Goal: Check status: Check status

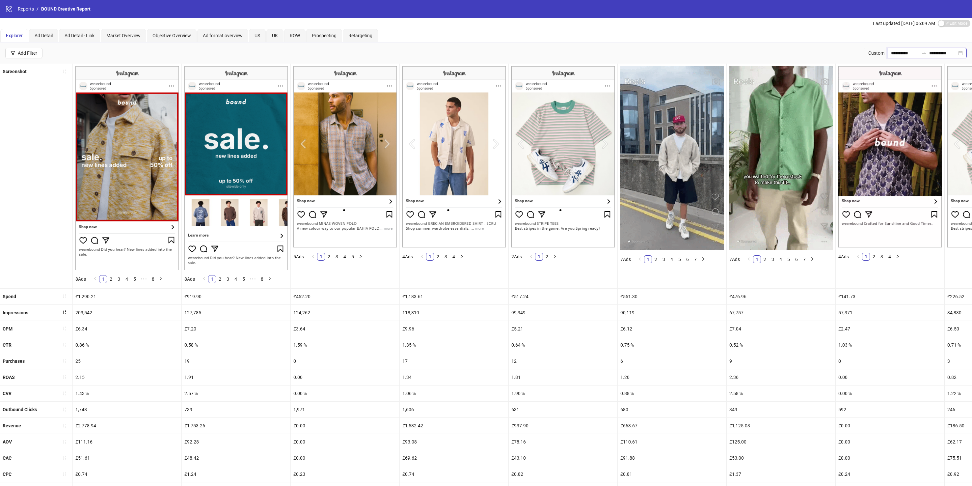
click at [894, 54] on input "**********" at bounding box center [905, 52] width 28 height 7
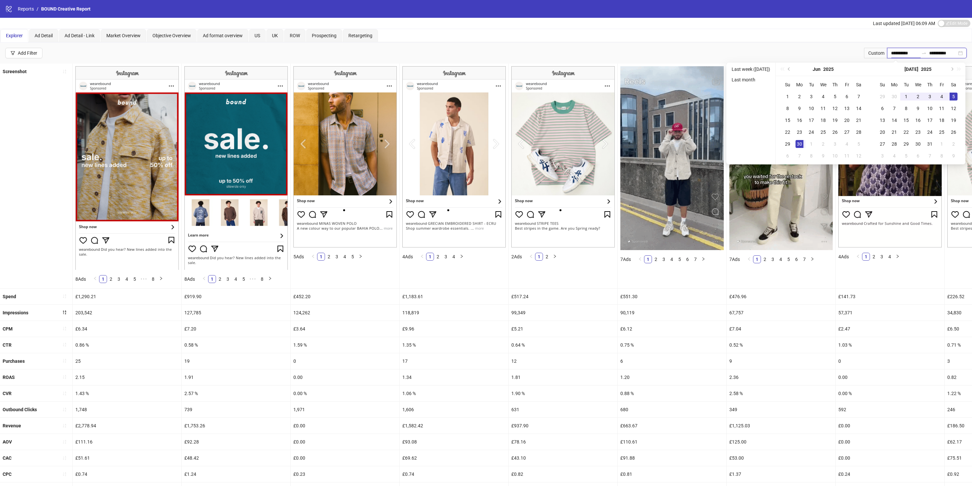
click at [894, 53] on input "**********" at bounding box center [905, 52] width 28 height 7
click at [792, 68] on button "Previous month (PageUp)" at bounding box center [789, 69] width 7 height 13
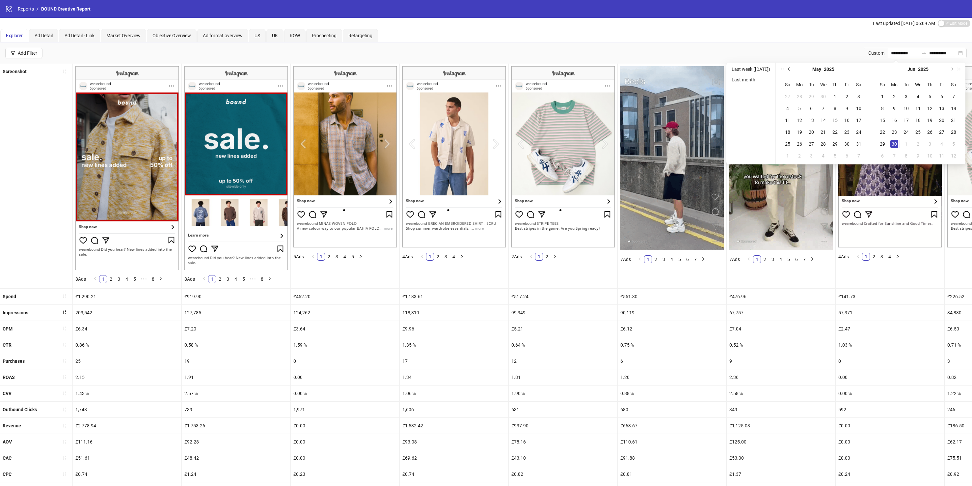
click at [792, 68] on button "Previous month (PageUp)" at bounding box center [789, 69] width 7 height 13
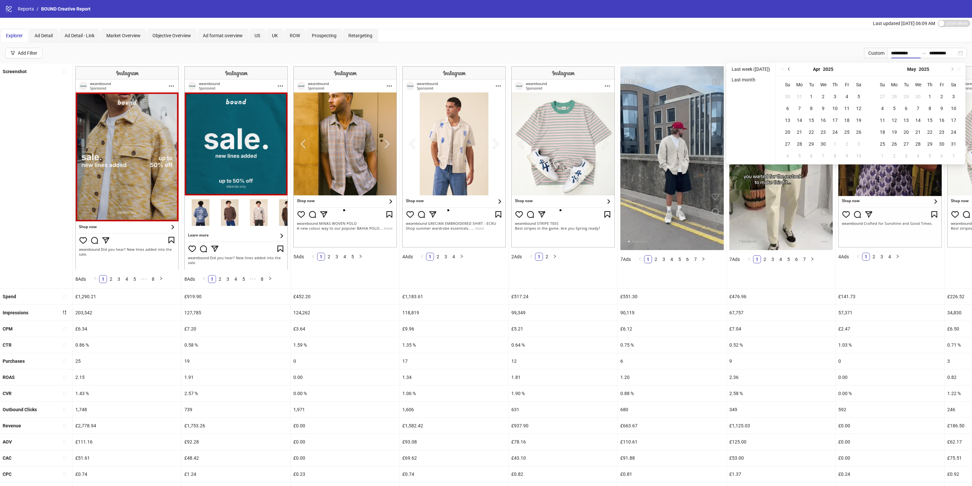
click at [792, 68] on button "Previous month (PageUp)" at bounding box center [789, 69] width 7 height 13
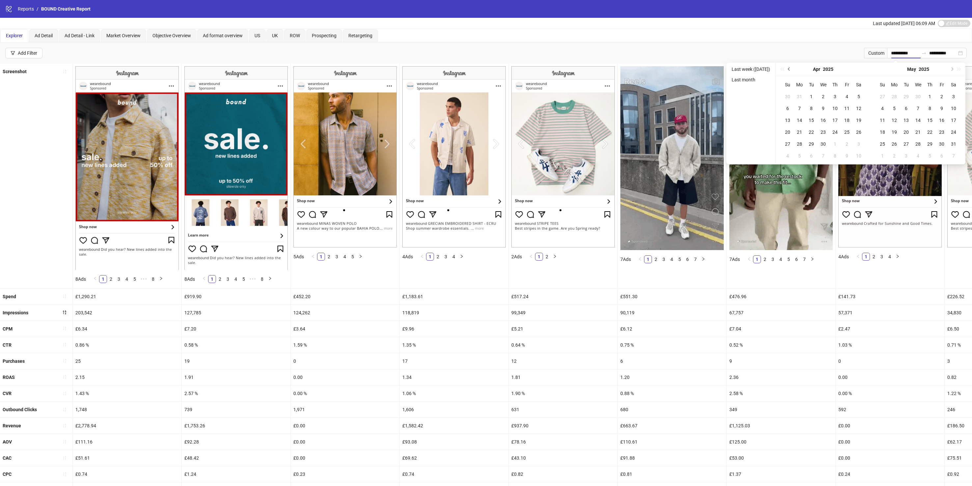
click at [792, 68] on button "Previous month (PageUp)" at bounding box center [789, 69] width 7 height 13
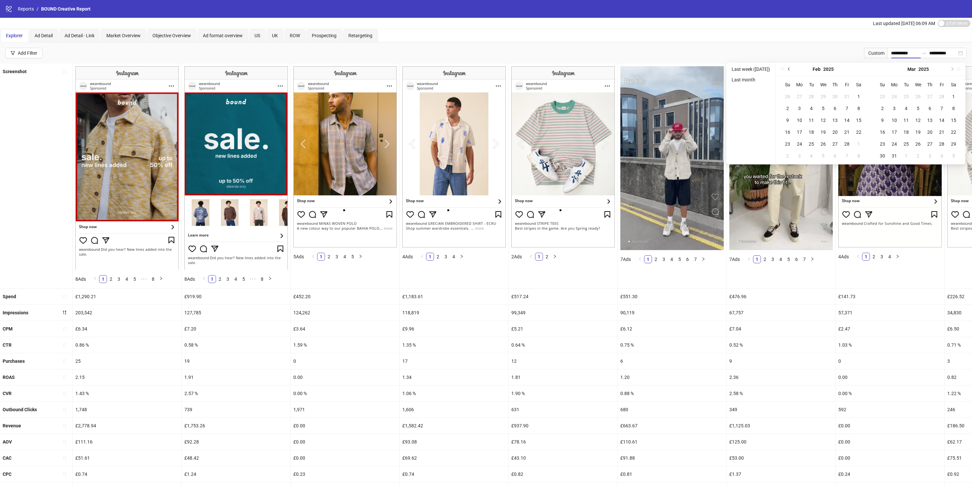
click at [792, 68] on button "Previous month (PageUp)" at bounding box center [789, 69] width 7 height 13
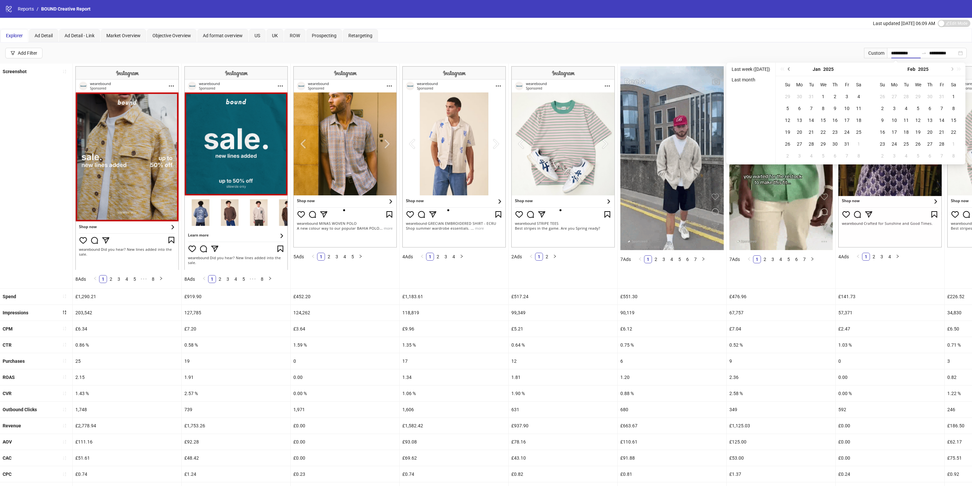
click at [792, 68] on button "Previous month (PageUp)" at bounding box center [789, 69] width 7 height 13
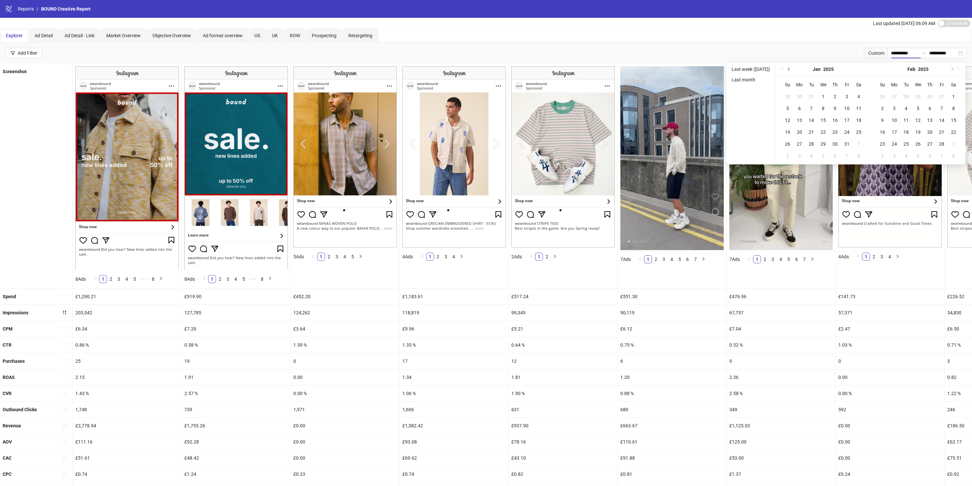
click at [792, 68] on div "[DATE]" at bounding box center [823, 69] width 95 height 13
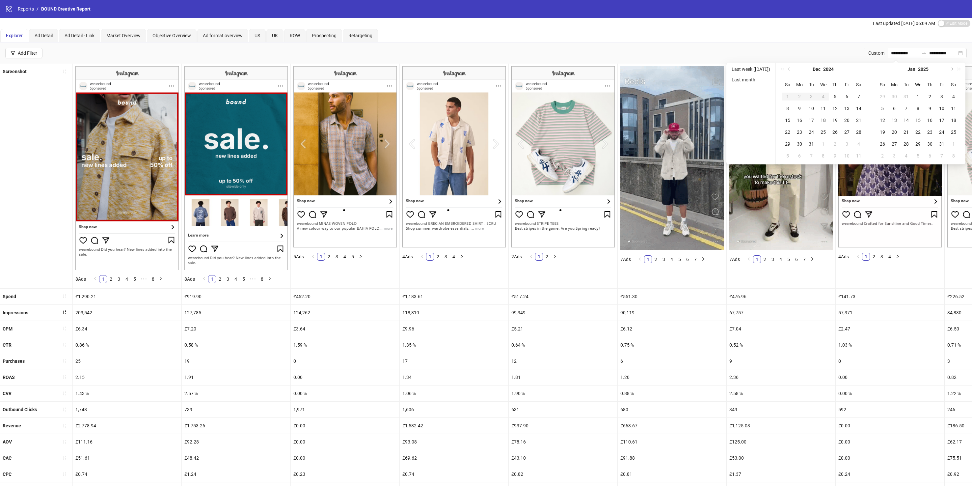
click at [792, 68] on div "[DATE]" at bounding box center [823, 69] width 95 height 13
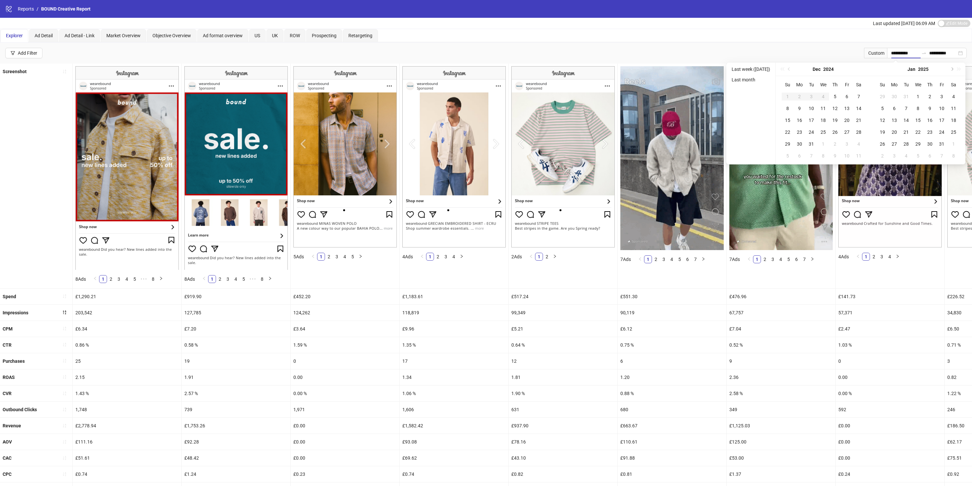
click at [792, 68] on div "[DATE]" at bounding box center [823, 69] width 95 height 13
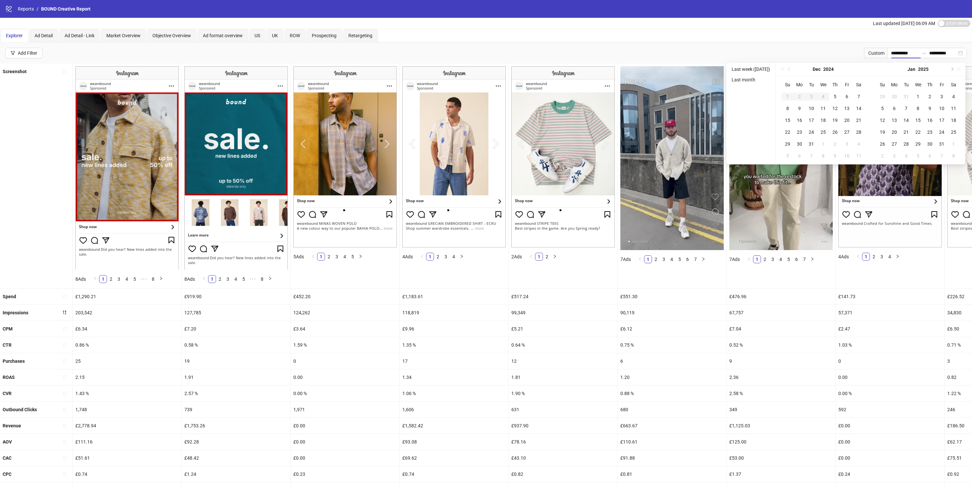
click at [792, 68] on div "[DATE]" at bounding box center [823, 69] width 95 height 13
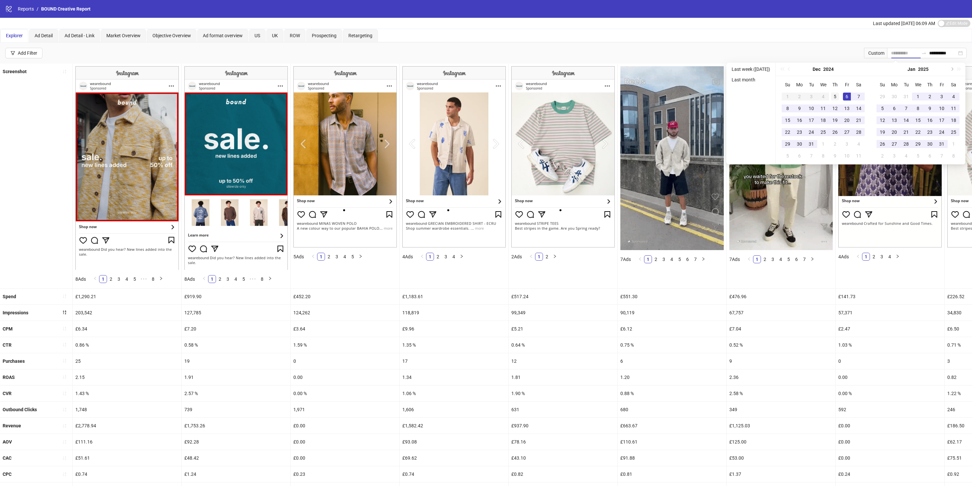
type input "**********"
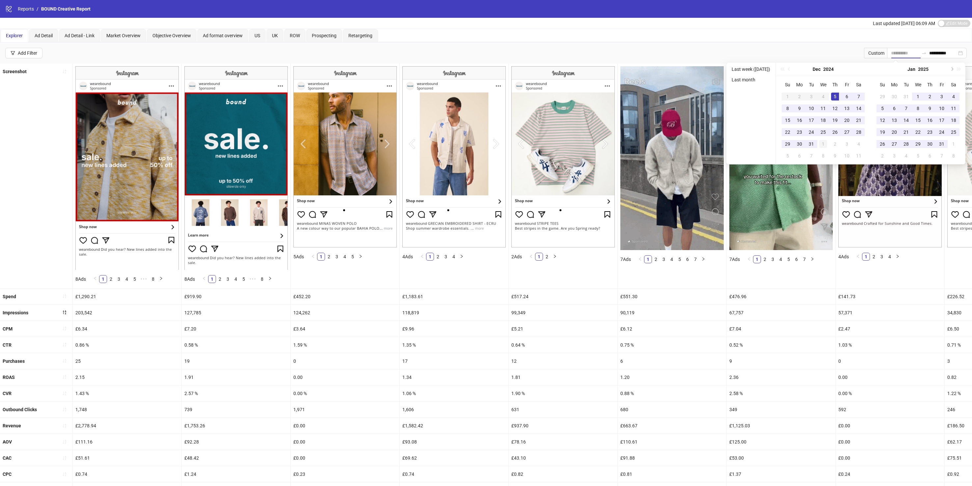
drag, startPoint x: 838, startPoint y: 95, endPoint x: 819, endPoint y: 145, distance: 53.1
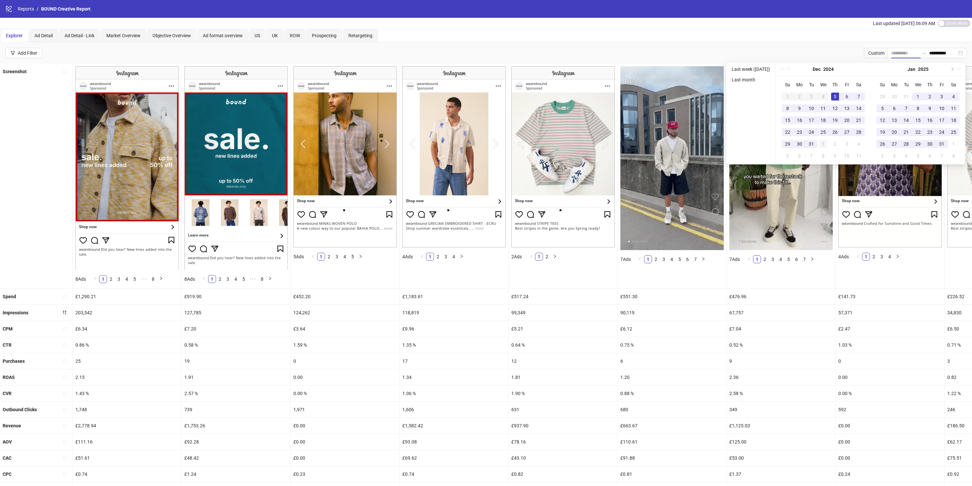
click at [838, 95] on div "5" at bounding box center [835, 97] width 8 height 8
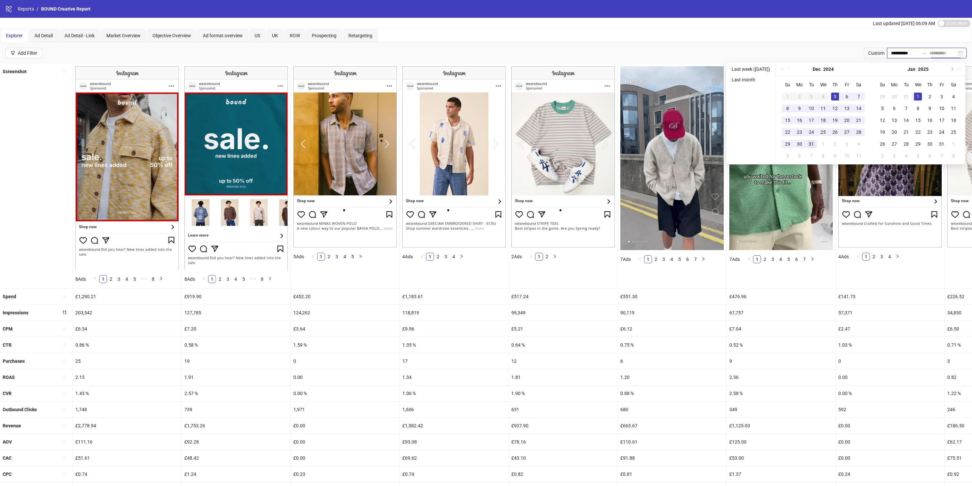
type input "**********"
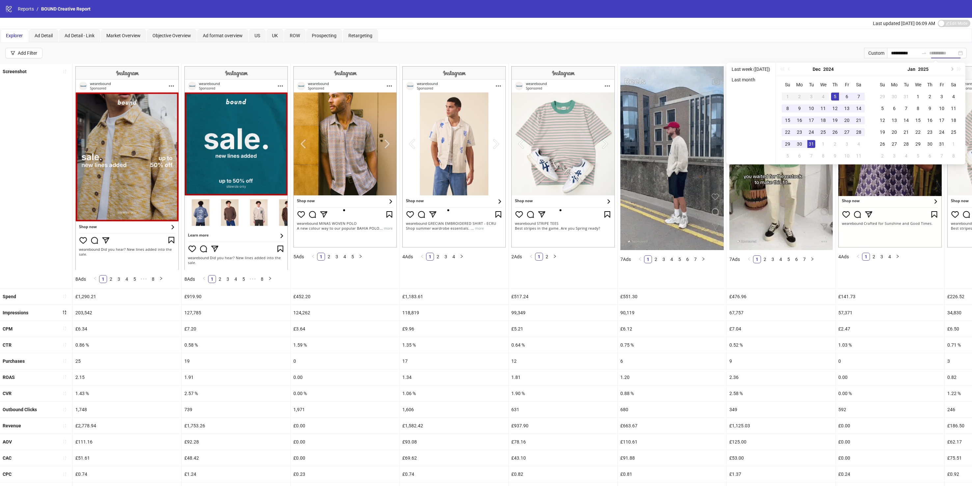
click at [814, 144] on div "31" at bounding box center [811, 144] width 8 height 8
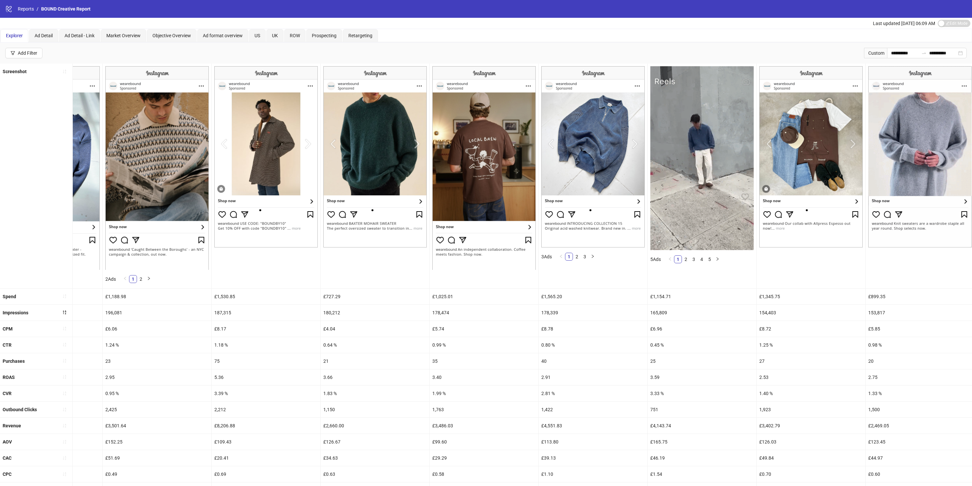
scroll to position [69, 0]
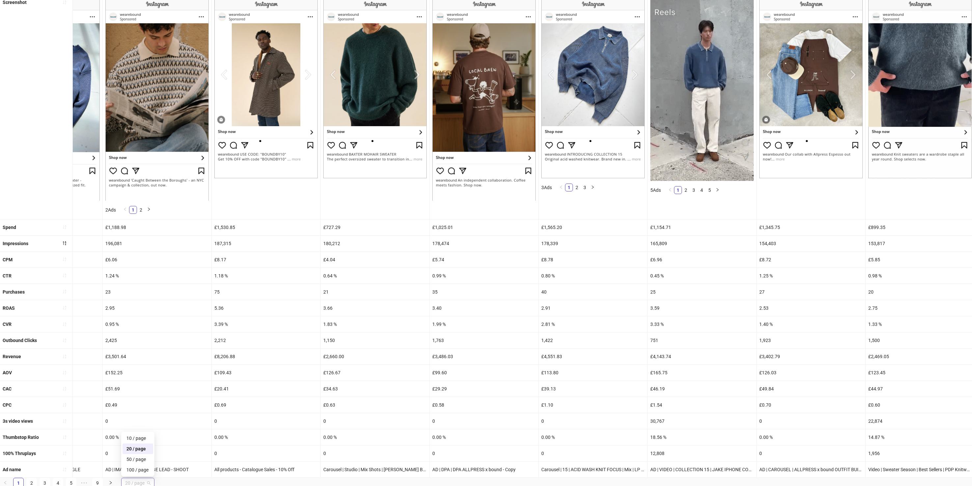
click at [145, 479] on span "20 / page" at bounding box center [137, 483] width 25 height 10
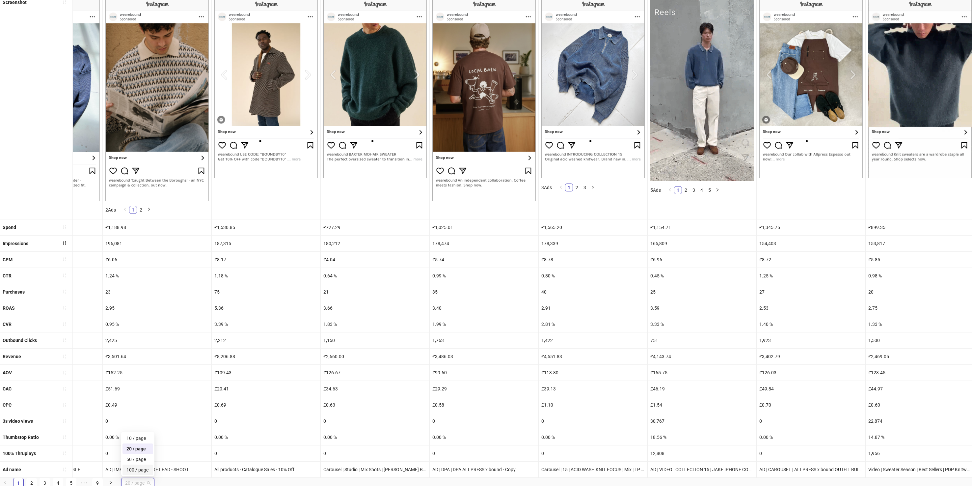
click at [150, 466] on div "100 / page" at bounding box center [137, 469] width 31 height 11
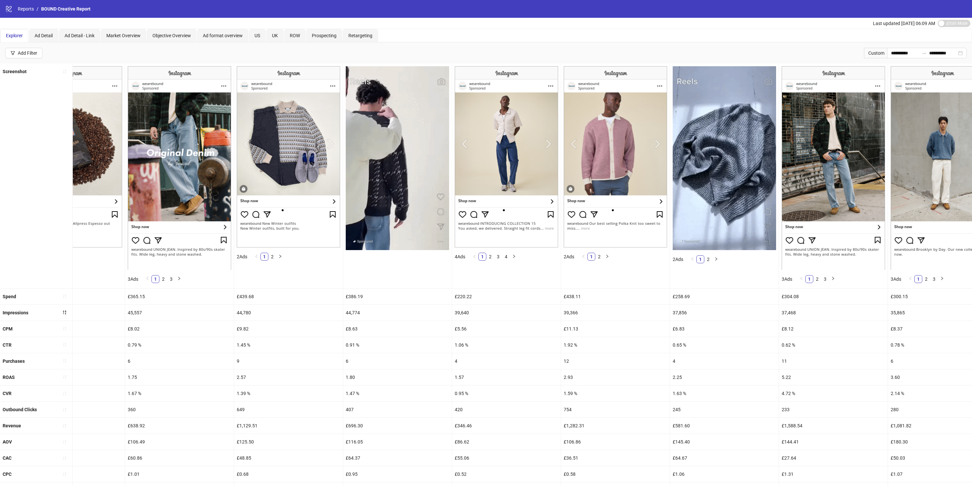
scroll to position [0, 5160]
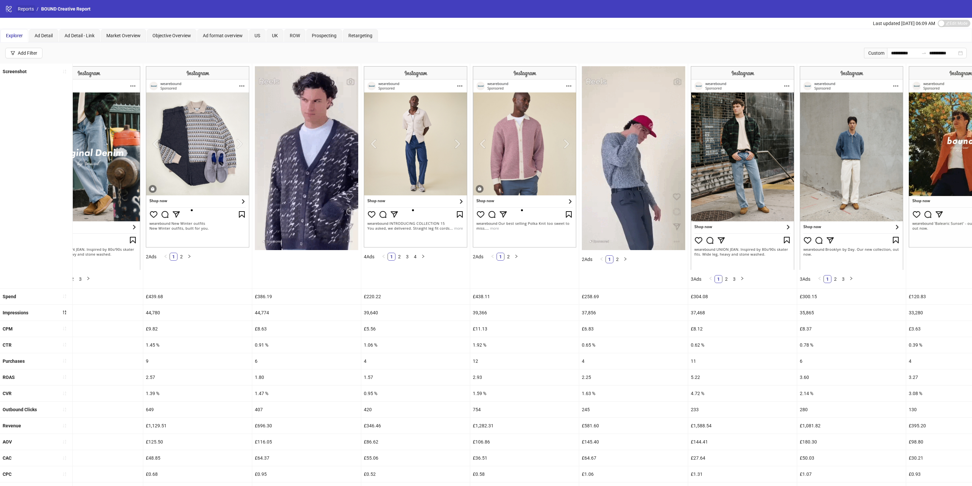
click at [27, 7] on link "Reports" at bounding box center [25, 8] width 19 height 7
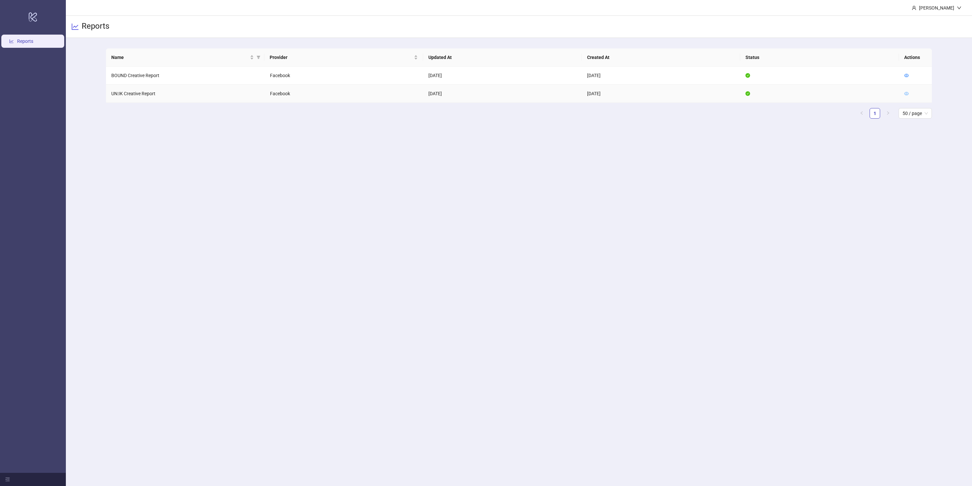
click at [904, 94] on icon "eye" at bounding box center [906, 93] width 5 height 5
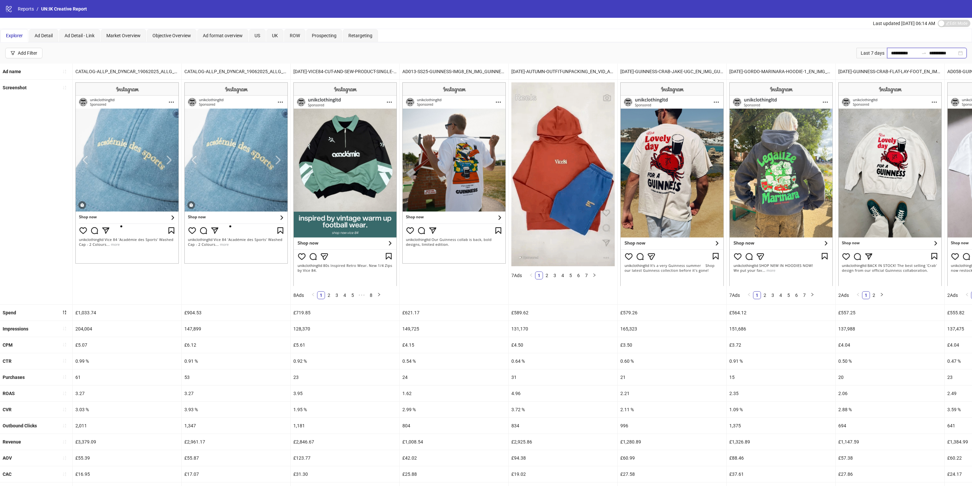
click at [891, 52] on input "**********" at bounding box center [905, 52] width 28 height 7
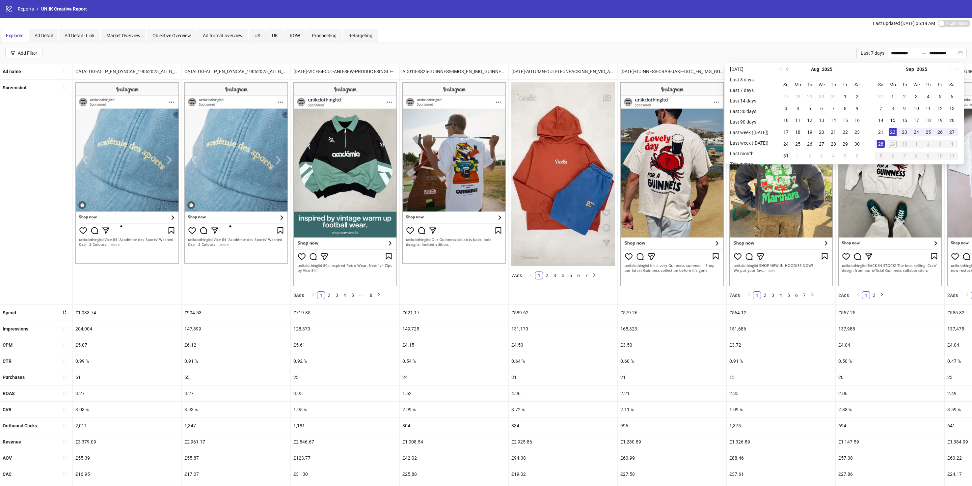
click at [789, 70] on button "Previous month (PageUp)" at bounding box center [787, 69] width 7 height 13
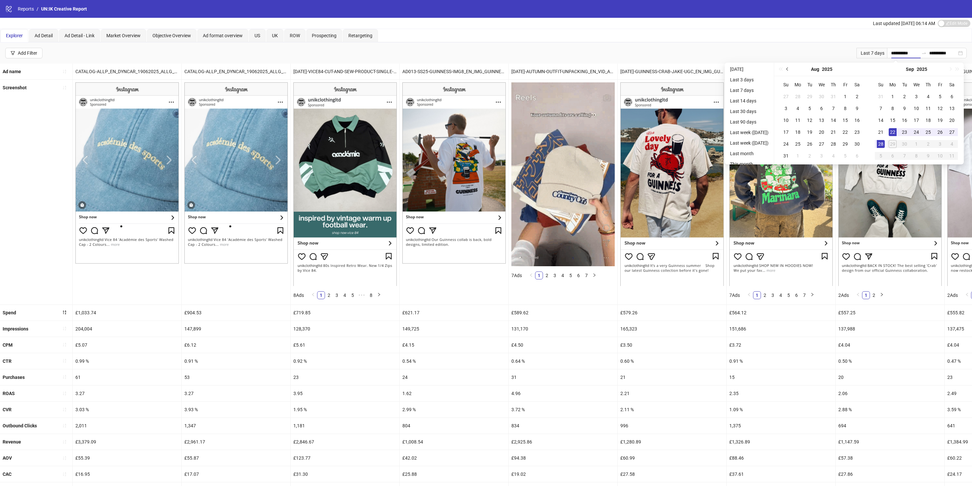
click at [789, 70] on button "Previous month (PageUp)" at bounding box center [787, 69] width 7 height 13
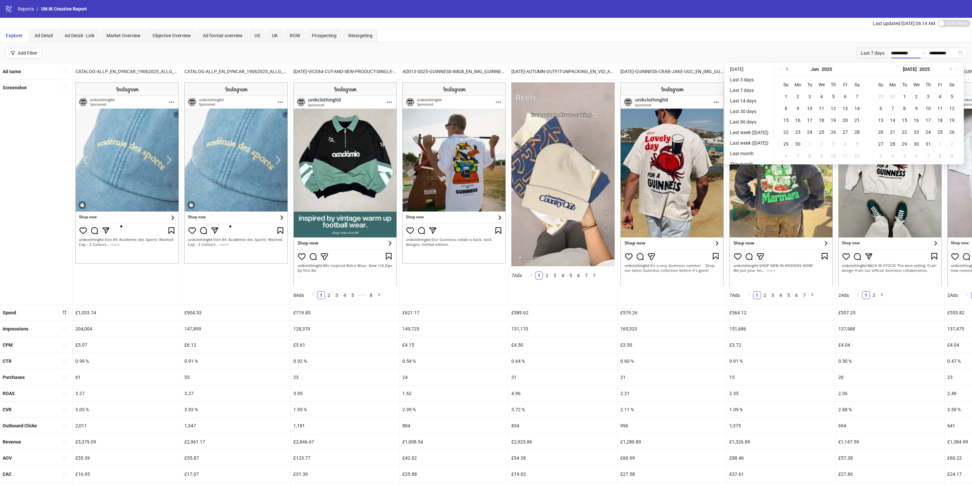
click at [789, 70] on button "Previous month (PageUp)" at bounding box center [787, 69] width 7 height 13
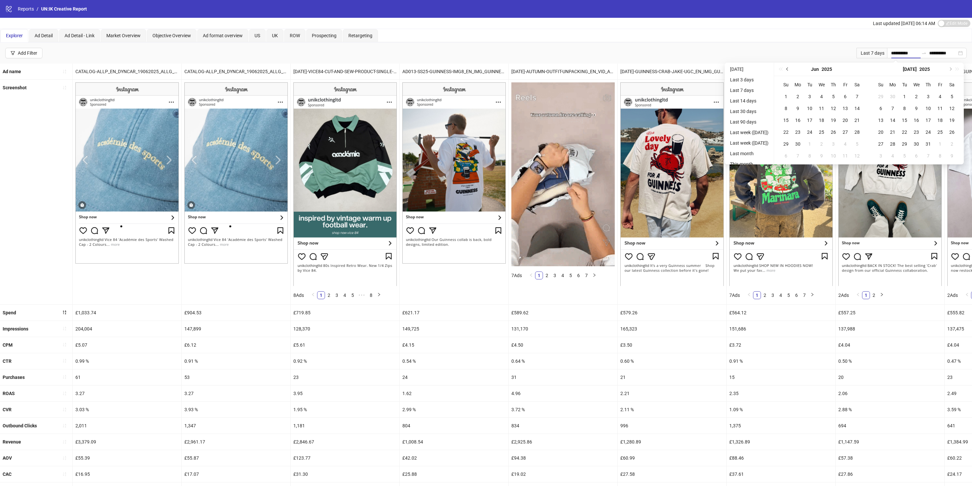
click at [789, 70] on button "Previous month (PageUp)" at bounding box center [787, 69] width 7 height 13
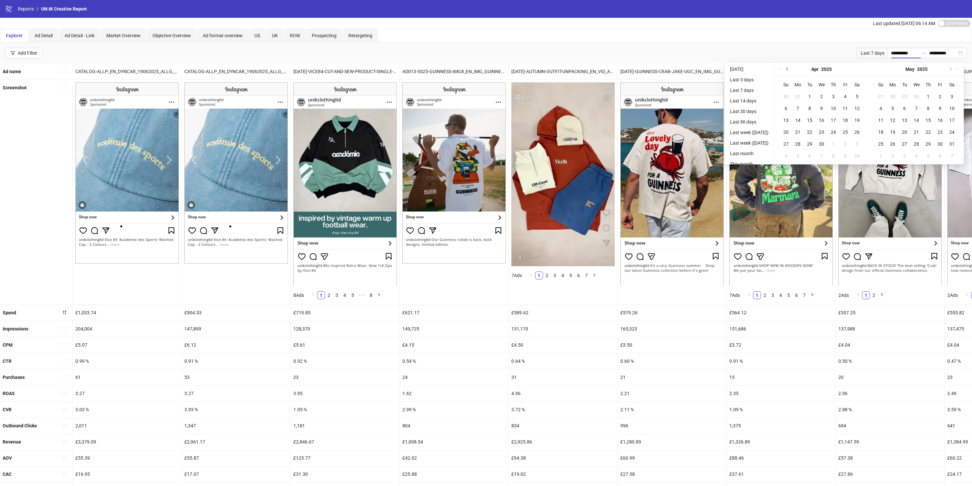
click at [789, 70] on button "Previous month (PageUp)" at bounding box center [787, 69] width 7 height 13
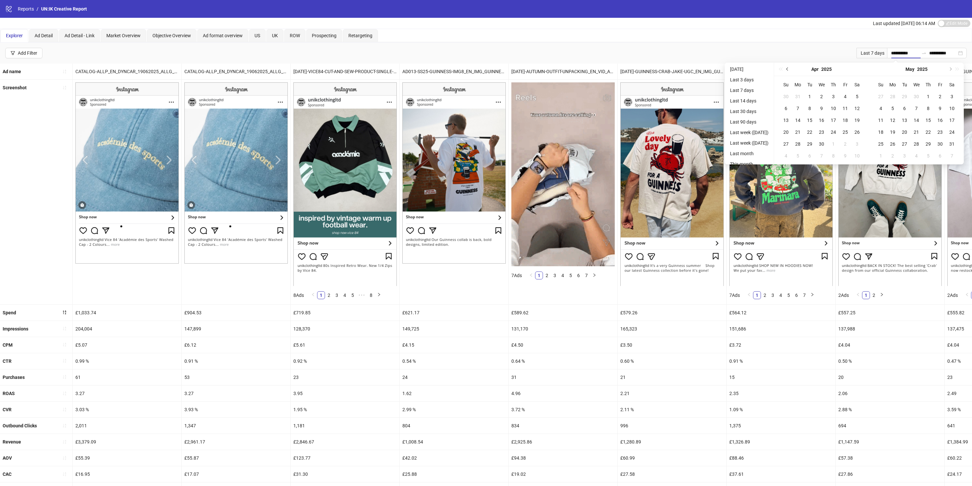
click at [789, 70] on button "Previous month (PageUp)" at bounding box center [787, 69] width 7 height 13
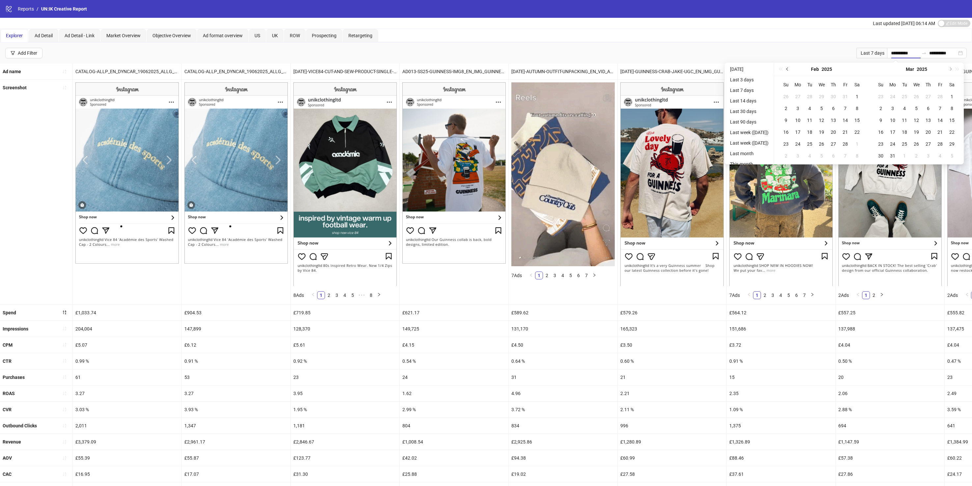
click at [789, 70] on button "Previous month (PageUp)" at bounding box center [787, 69] width 7 height 13
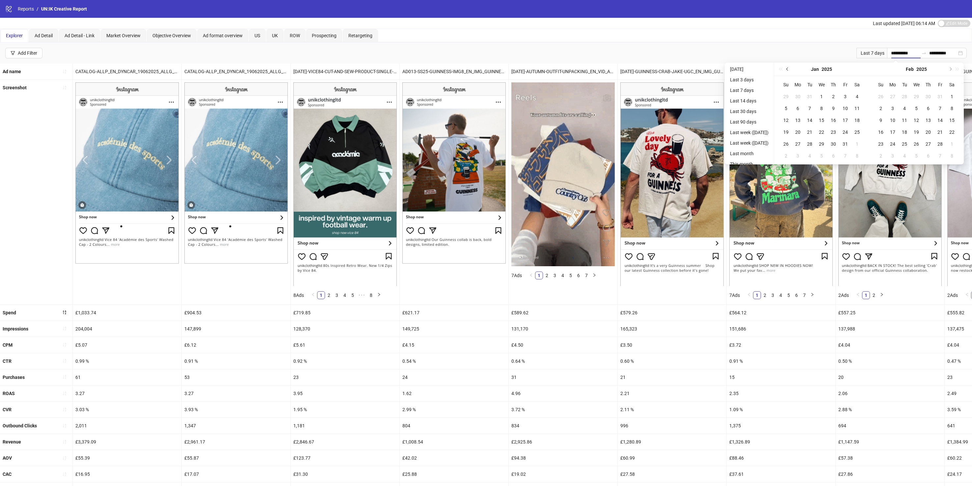
click at [789, 70] on button "Previous month (PageUp)" at bounding box center [787, 69] width 7 height 13
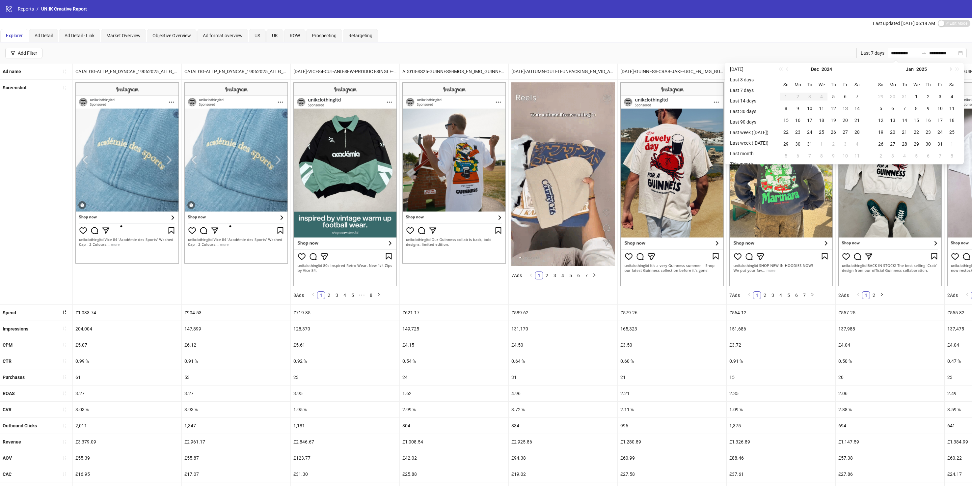
click at [789, 70] on div "[DATE]" at bounding box center [821, 69] width 95 height 13
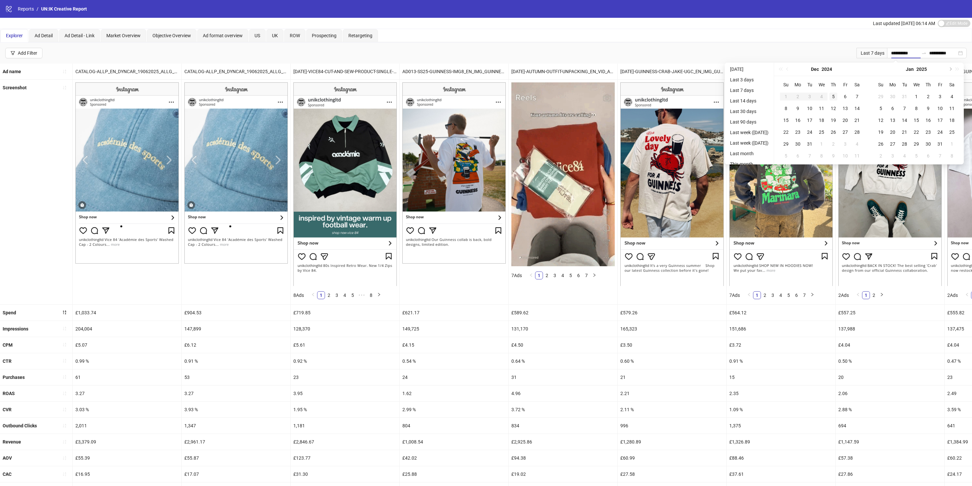
type input "**********"
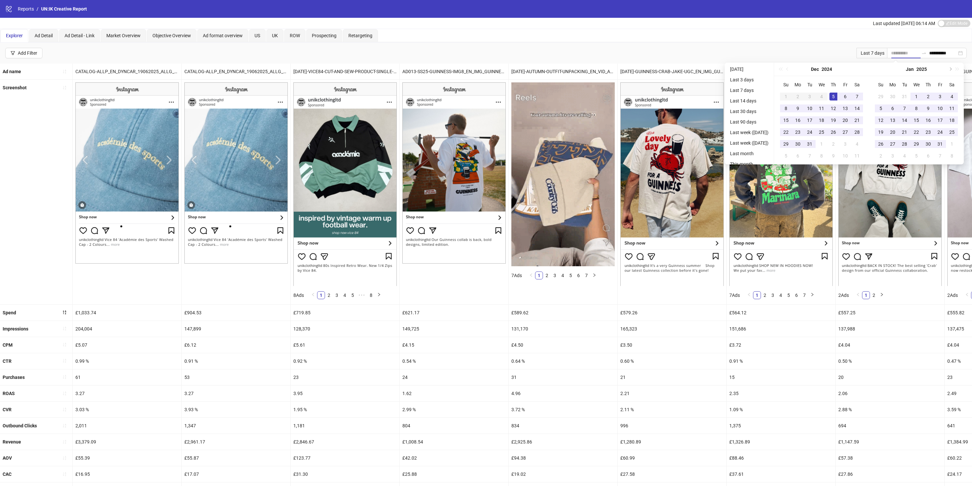
click at [839, 95] on td "5" at bounding box center [833, 97] width 12 height 12
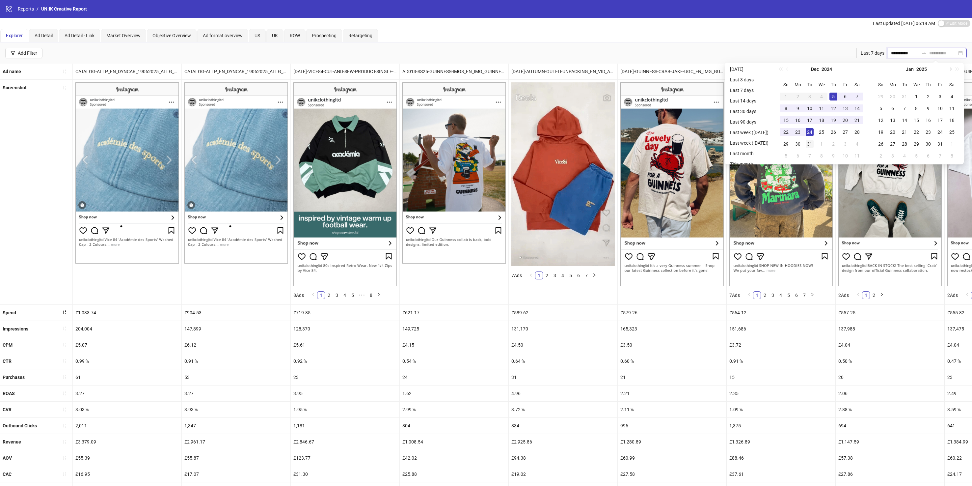
type input "**********"
click at [813, 142] on div "31" at bounding box center [810, 144] width 8 height 8
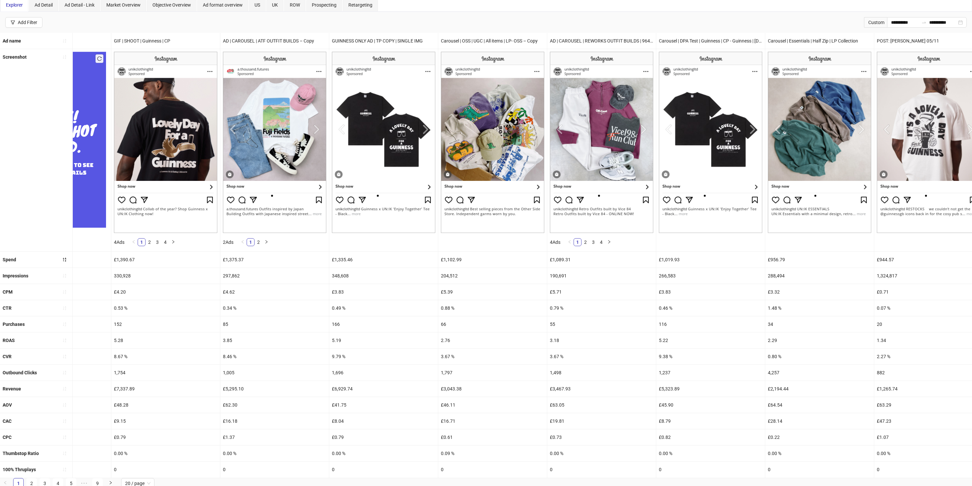
scroll to position [0, 1278]
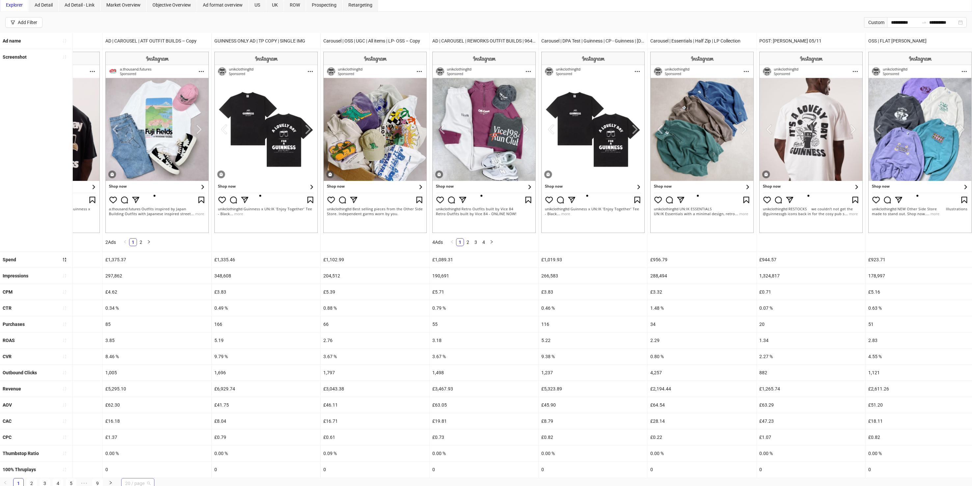
click at [144, 480] on span "20 / page" at bounding box center [137, 483] width 25 height 10
click at [144, 470] on div "100 / page" at bounding box center [137, 469] width 23 height 7
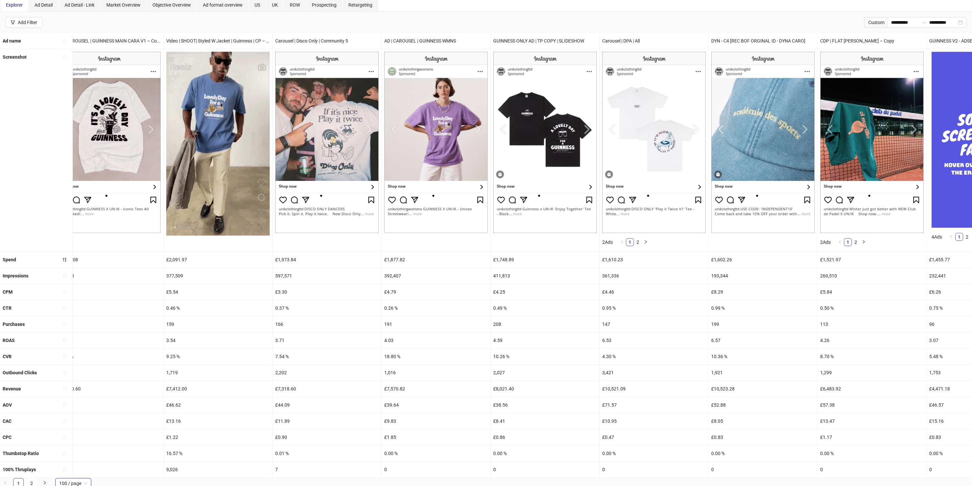
scroll to position [0, 0]
